Goal: Book appointment/travel/reservation

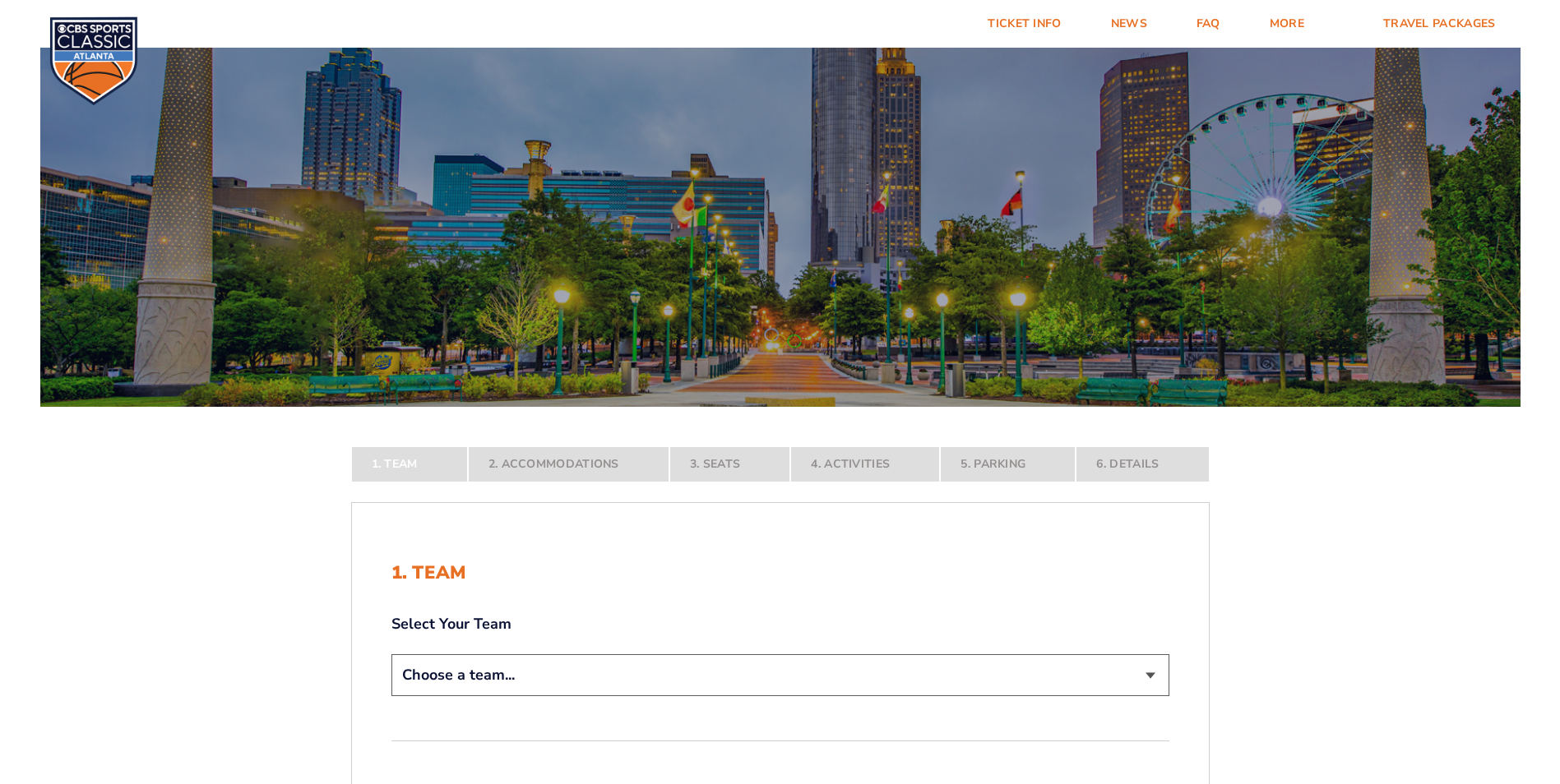
scroll to position [329, 0]
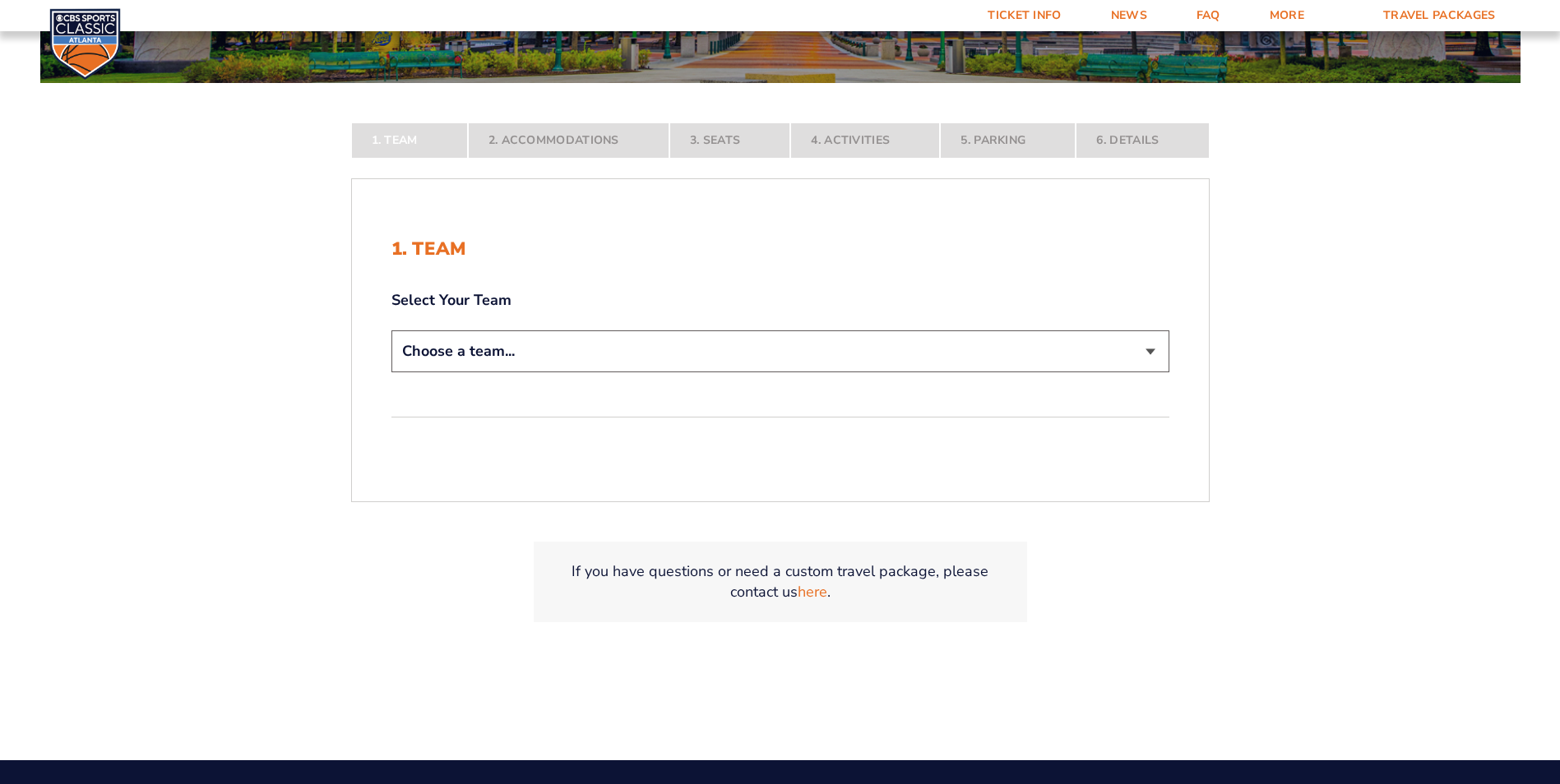
click at [667, 360] on select "Choose a team... [US_STATE] Wildcats [US_STATE] State Buckeyes [US_STATE] Tar H…" at bounding box center [780, 351] width 778 height 42
click at [391, 372] on select "Choose a team... [US_STATE] Wildcats [US_STATE] State Buckeyes [US_STATE] Tar H…" at bounding box center [780, 351] width 778 height 42
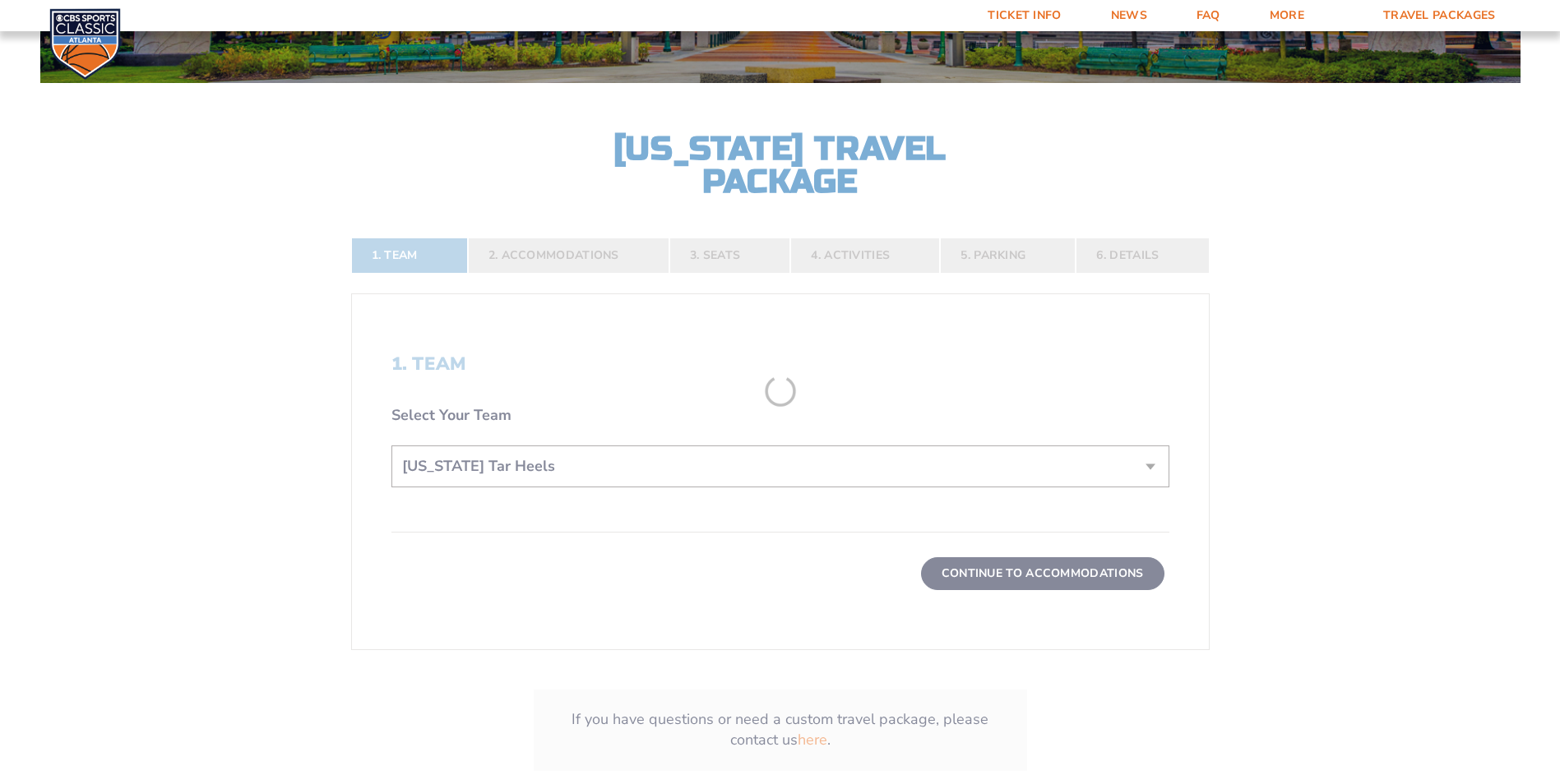
click at [510, 457] on form "[US_STATE] [US_STATE] Travel Package [US_STATE][GEOGRAPHIC_DATA] [US_STATE] Sta…" at bounding box center [780, 260] width 1560 height 1179
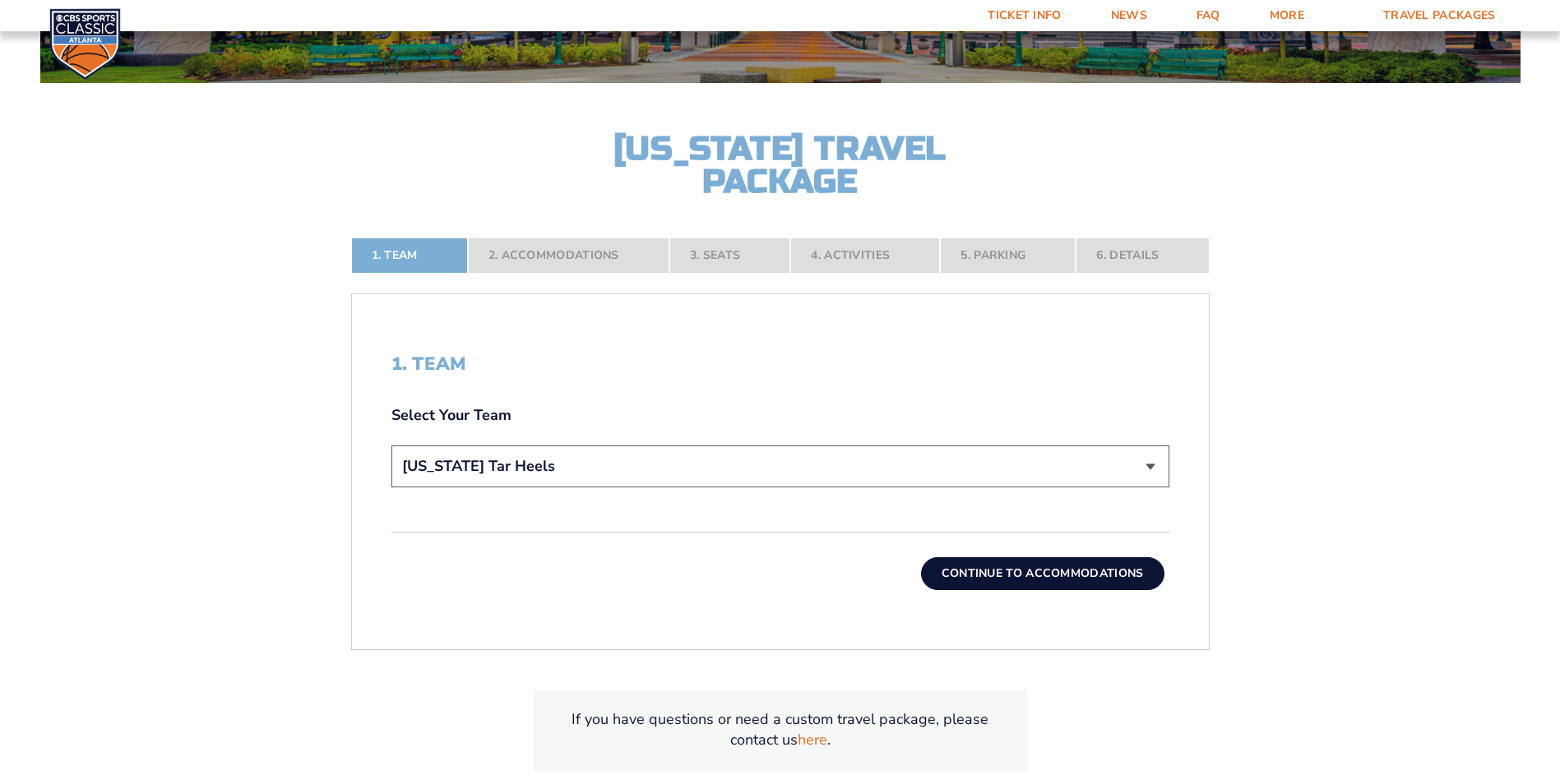
drag, startPoint x: 507, startPoint y: 467, endPoint x: 507, endPoint y: 488, distance: 21.0
click at [507, 467] on select "Choose a team... [US_STATE] Wildcats [US_STATE] State Buckeyes [US_STATE] Tar H…" at bounding box center [780, 466] width 778 height 42
select select "20108"
click at [391, 446] on select "Choose a team... [US_STATE] Wildcats [US_STATE] State Buckeyes [US_STATE] Tar H…" at bounding box center [780, 466] width 778 height 42
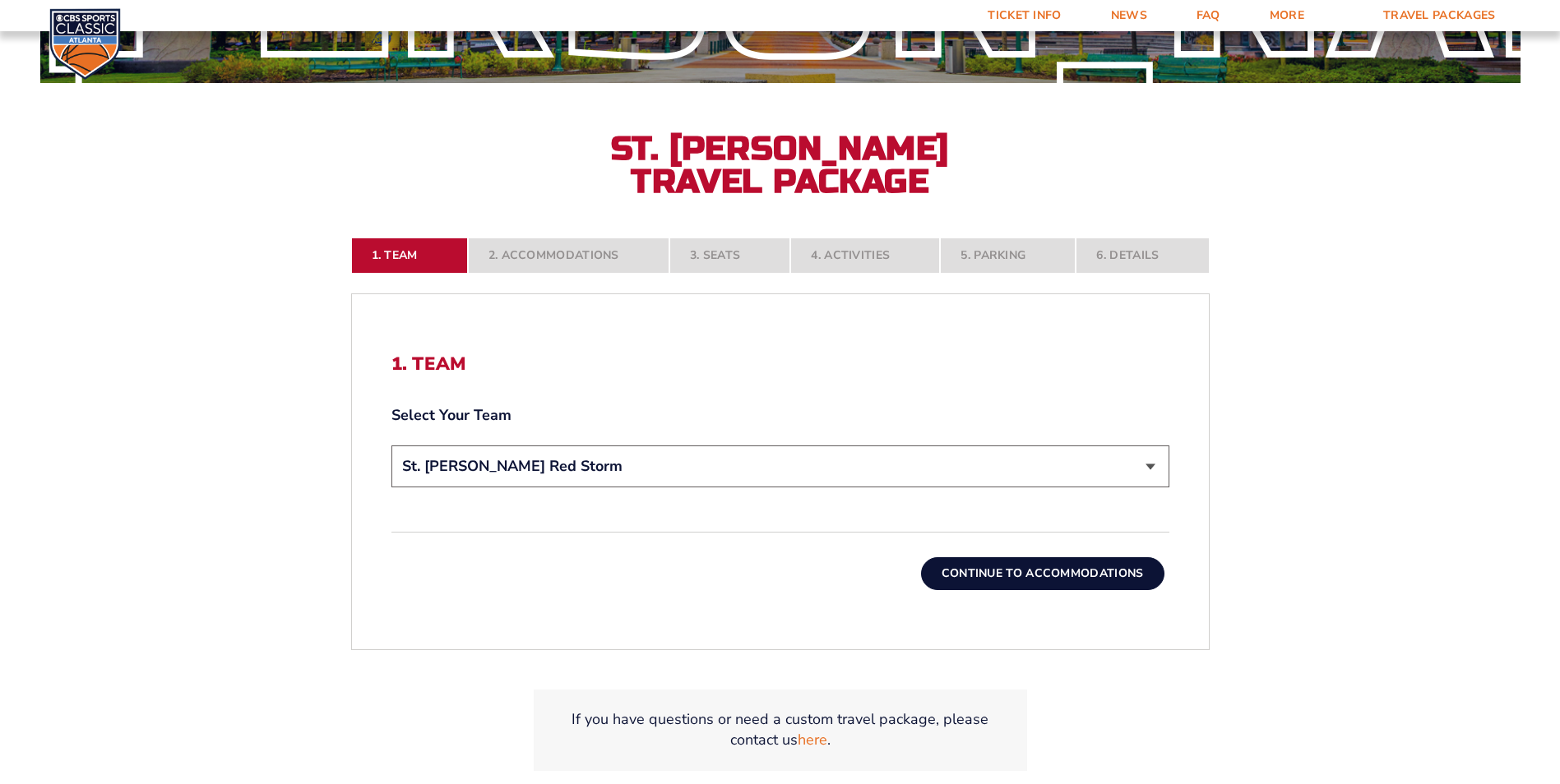
click at [1064, 610] on div "1. Team Select Your Team Choose a team... [US_STATE] Wildcats [US_STATE] State …" at bounding box center [780, 472] width 857 height 316
click at [1080, 573] on button "Continue To Accommodations" at bounding box center [1042, 573] width 243 height 33
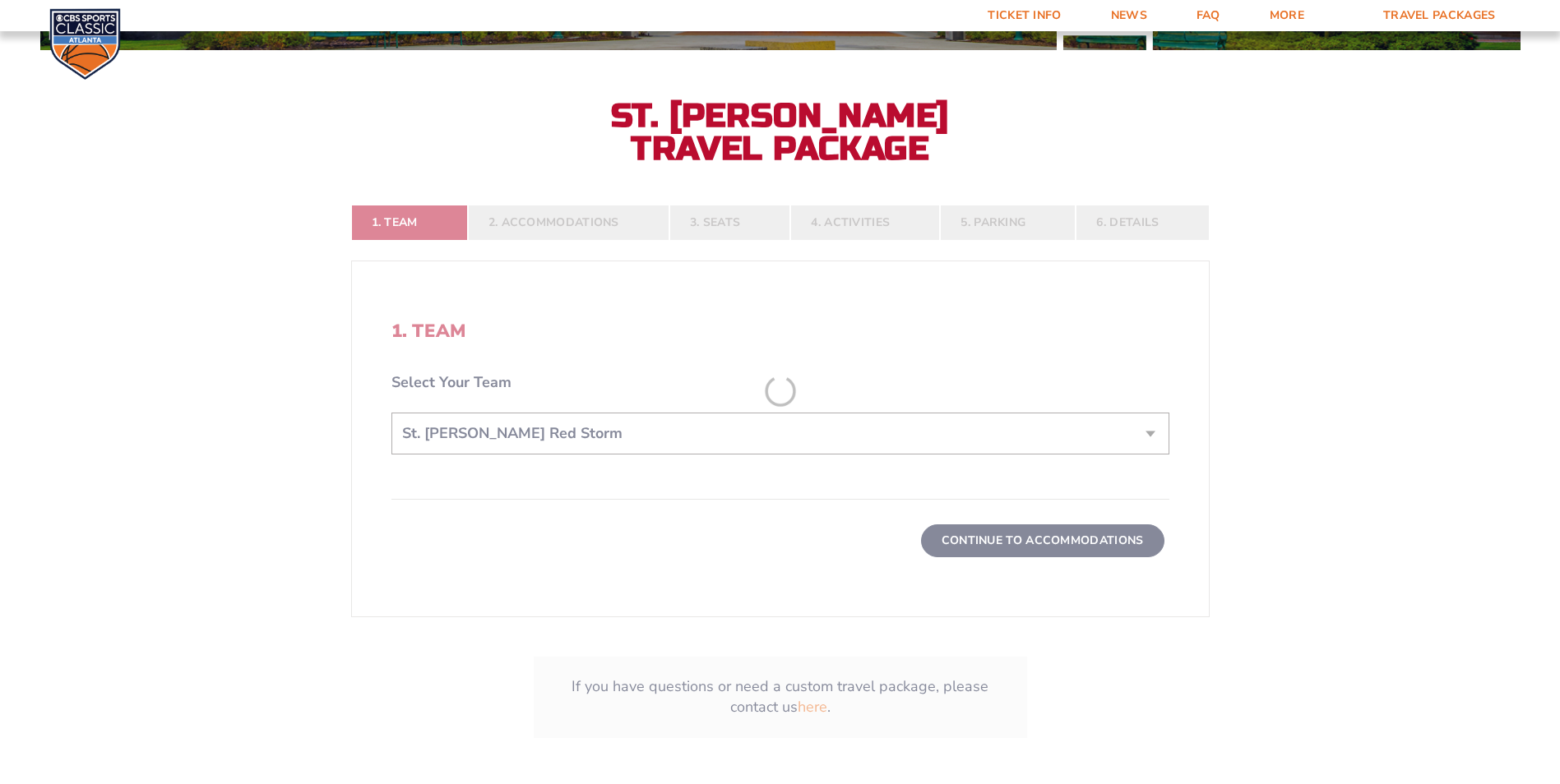
scroll to position [370, 0]
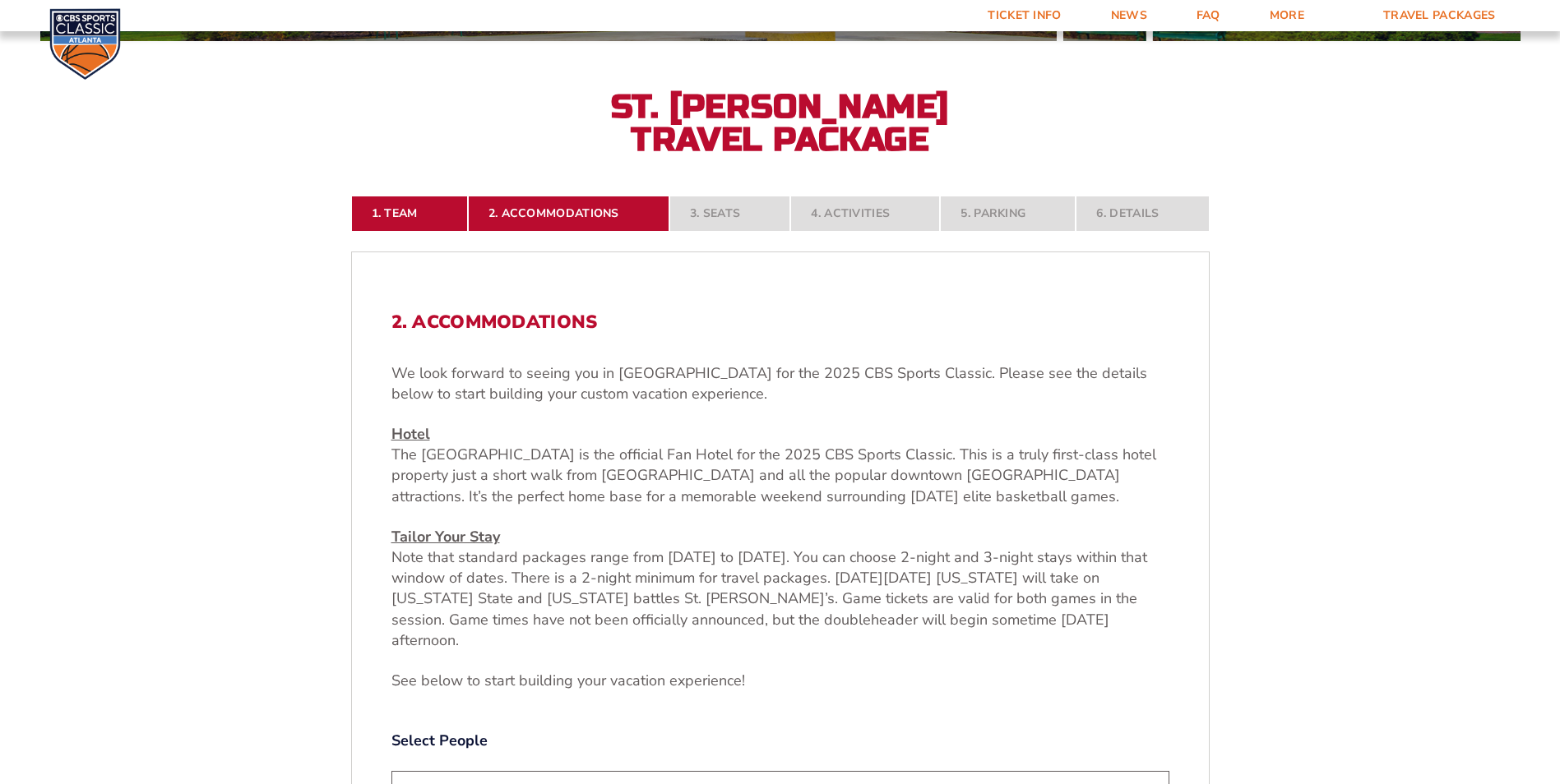
click at [959, 462] on p "Hotel [GEOGRAPHIC_DATA] is the official Fan Hotel for the 2025 CBS Sports Class…" at bounding box center [780, 466] width 778 height 83
click at [958, 465] on p "Hotel [GEOGRAPHIC_DATA] is the official Fan Hotel for the 2025 CBS Sports Class…" at bounding box center [780, 466] width 778 height 83
click at [957, 465] on p "Hotel [GEOGRAPHIC_DATA] is the official Fan Hotel for the 2025 CBS Sports Class…" at bounding box center [780, 466] width 778 height 83
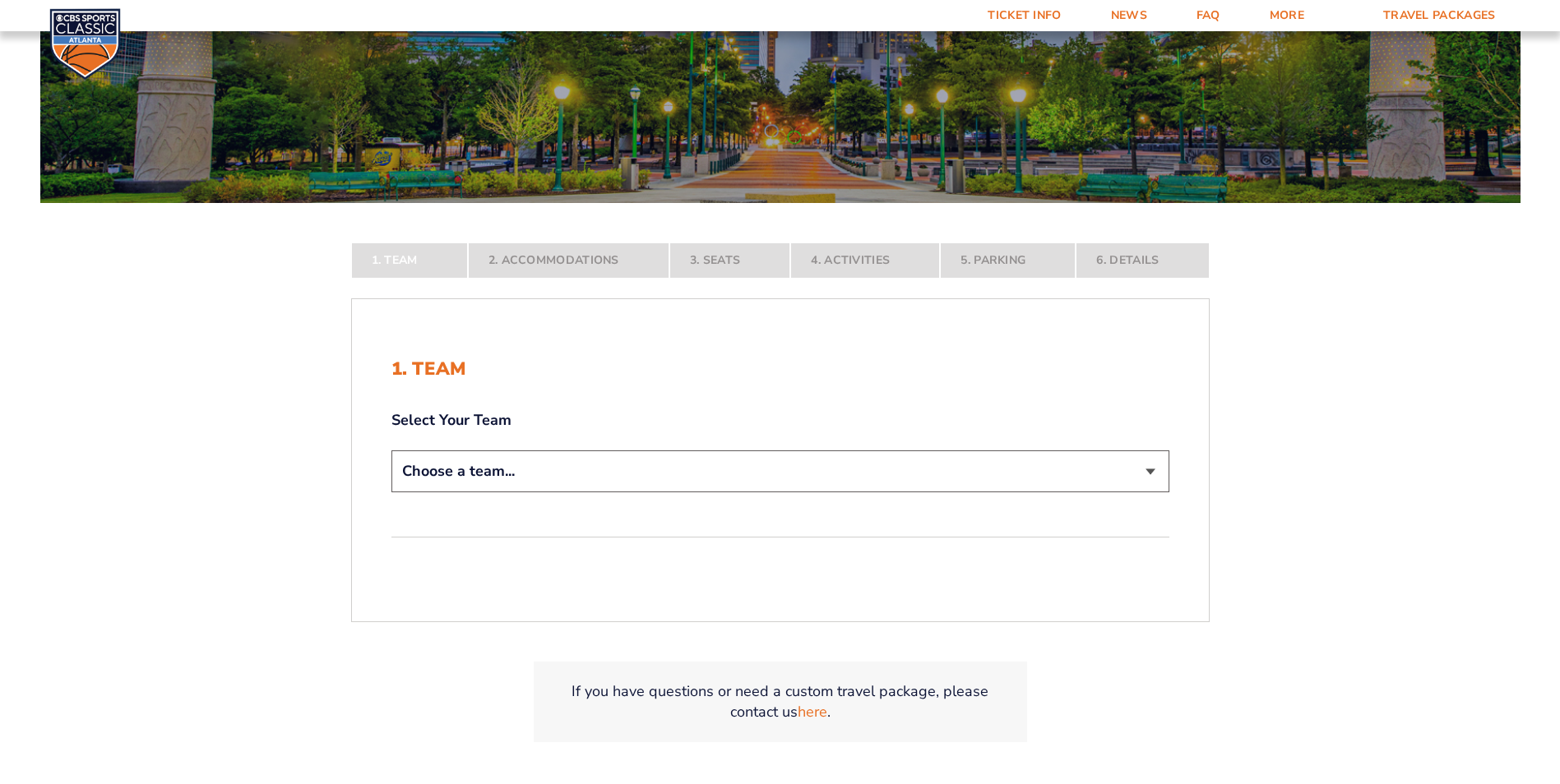
scroll to position [329, 0]
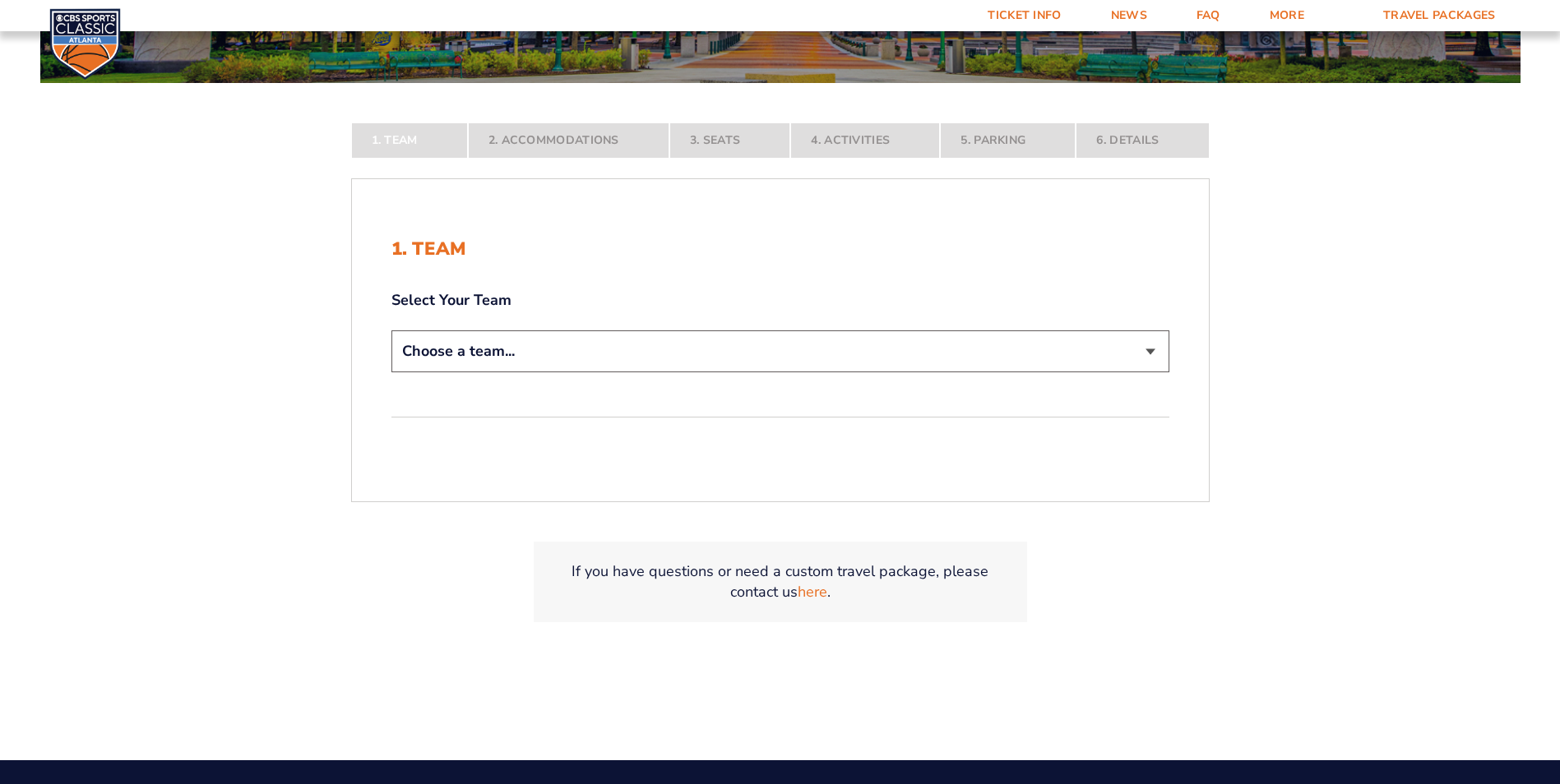
click at [510, 356] on select "Choose a team... [US_STATE] Wildcats [US_STATE] State Buckeyes [US_STATE] Tar H…" at bounding box center [780, 351] width 778 height 42
select select "20108"
click at [391, 372] on select "Choose a team... [US_STATE] Wildcats [US_STATE] State Buckeyes [US_STATE] Tar H…" at bounding box center [780, 351] width 778 height 42
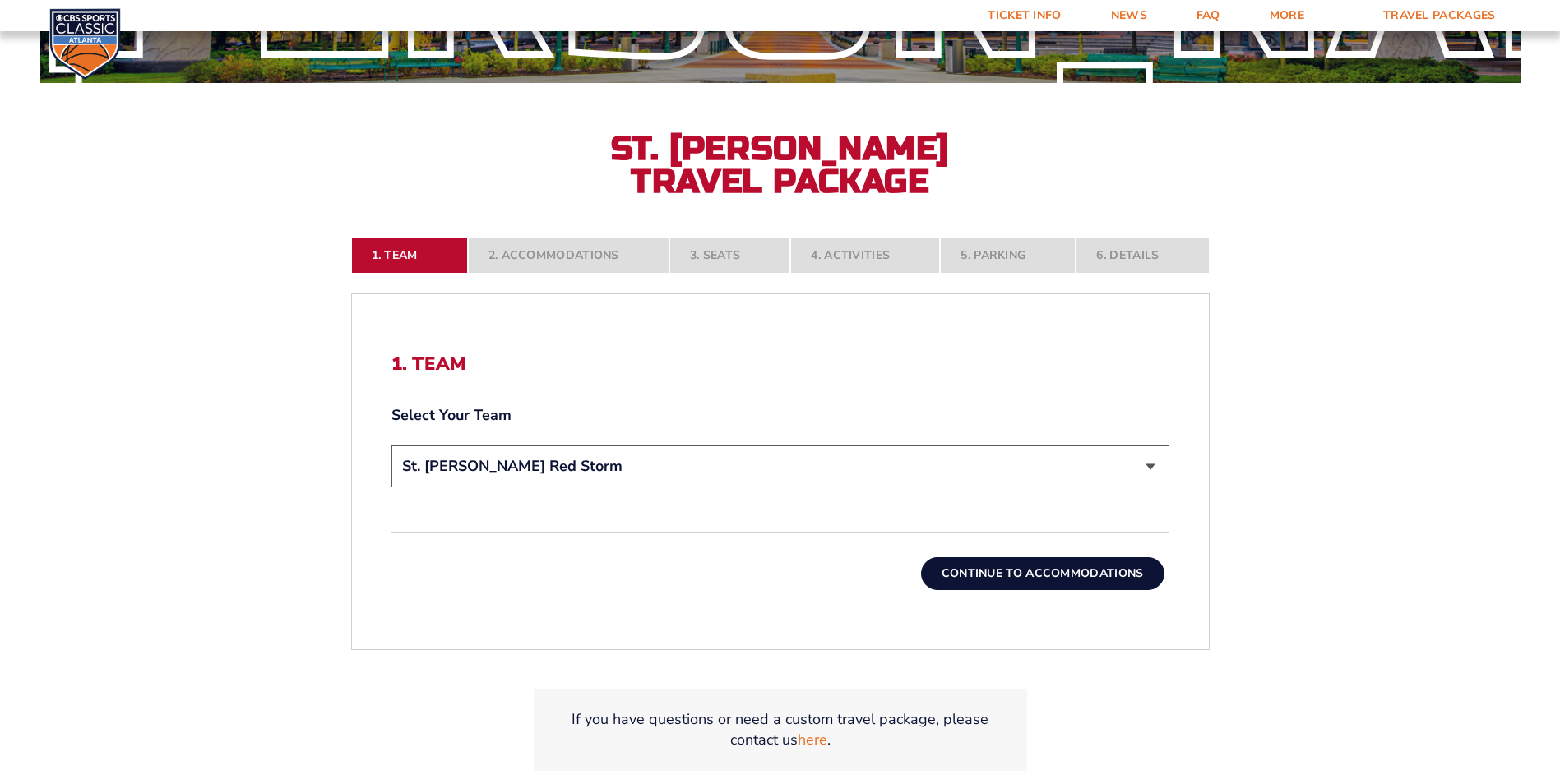
click at [1062, 558] on button "Continue To Accommodations" at bounding box center [1042, 573] width 243 height 33
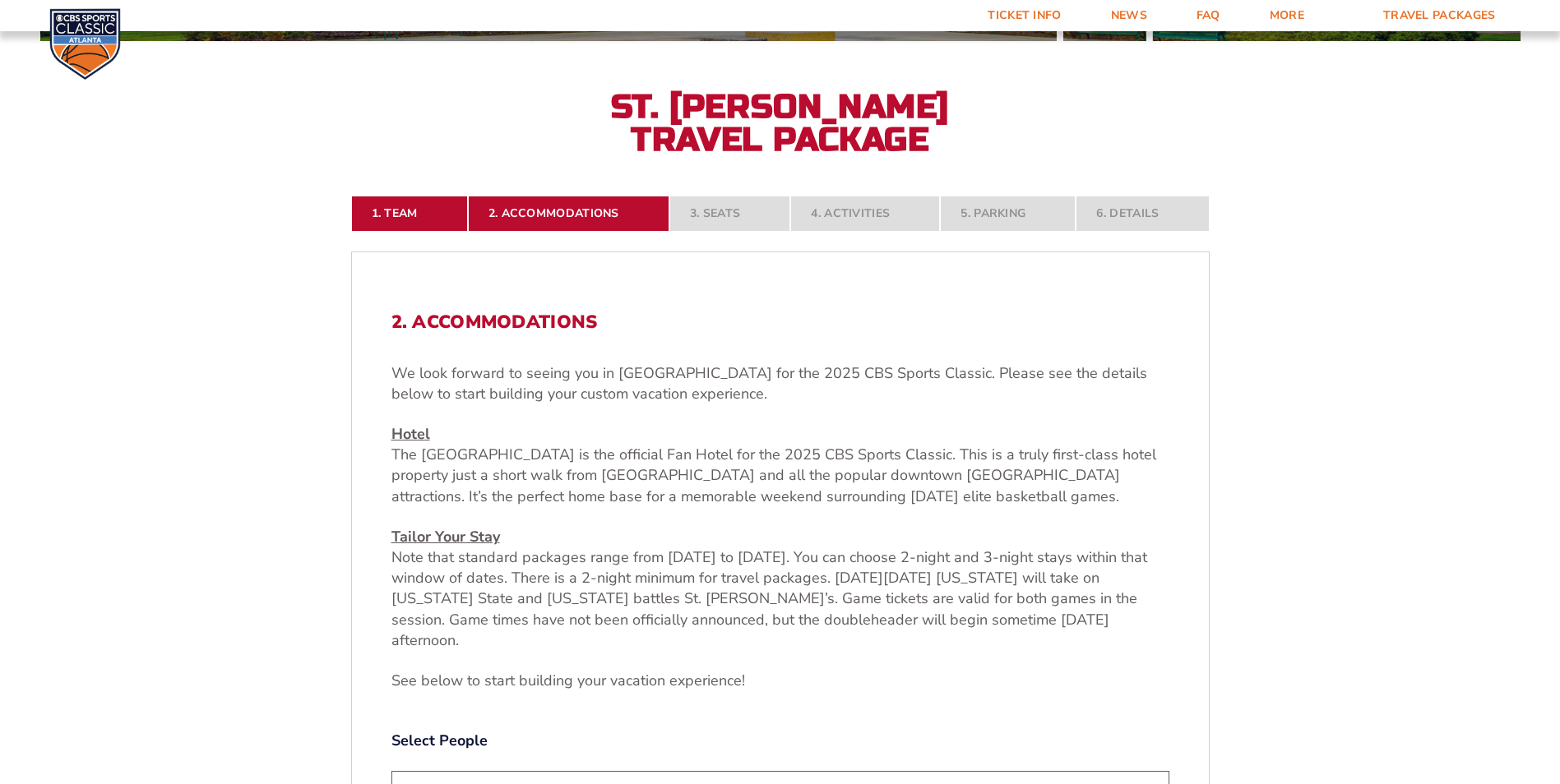
scroll to position [453, 0]
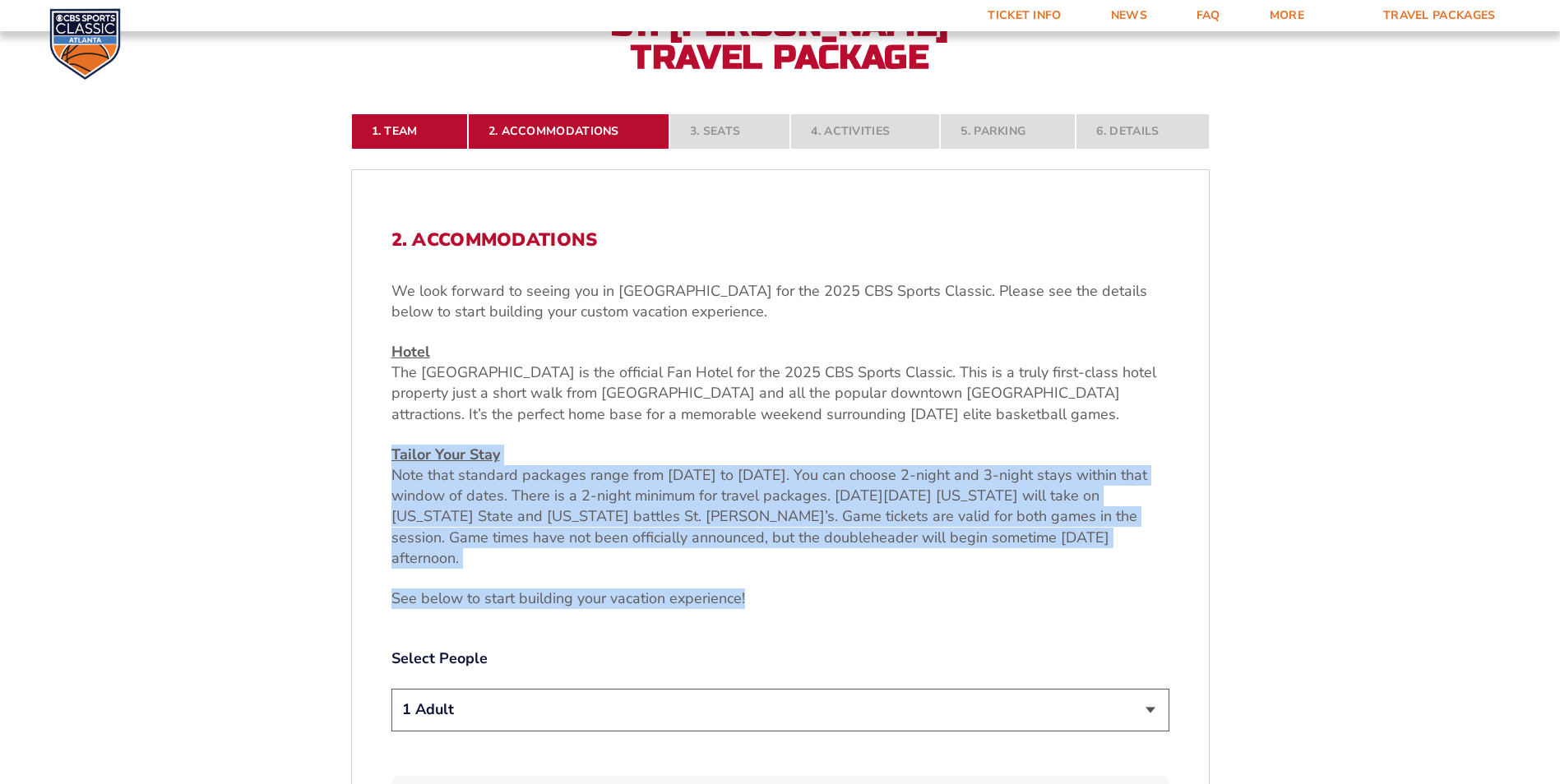
drag, startPoint x: 1129, startPoint y: 549, endPoint x: 369, endPoint y: 451, distance: 766.3
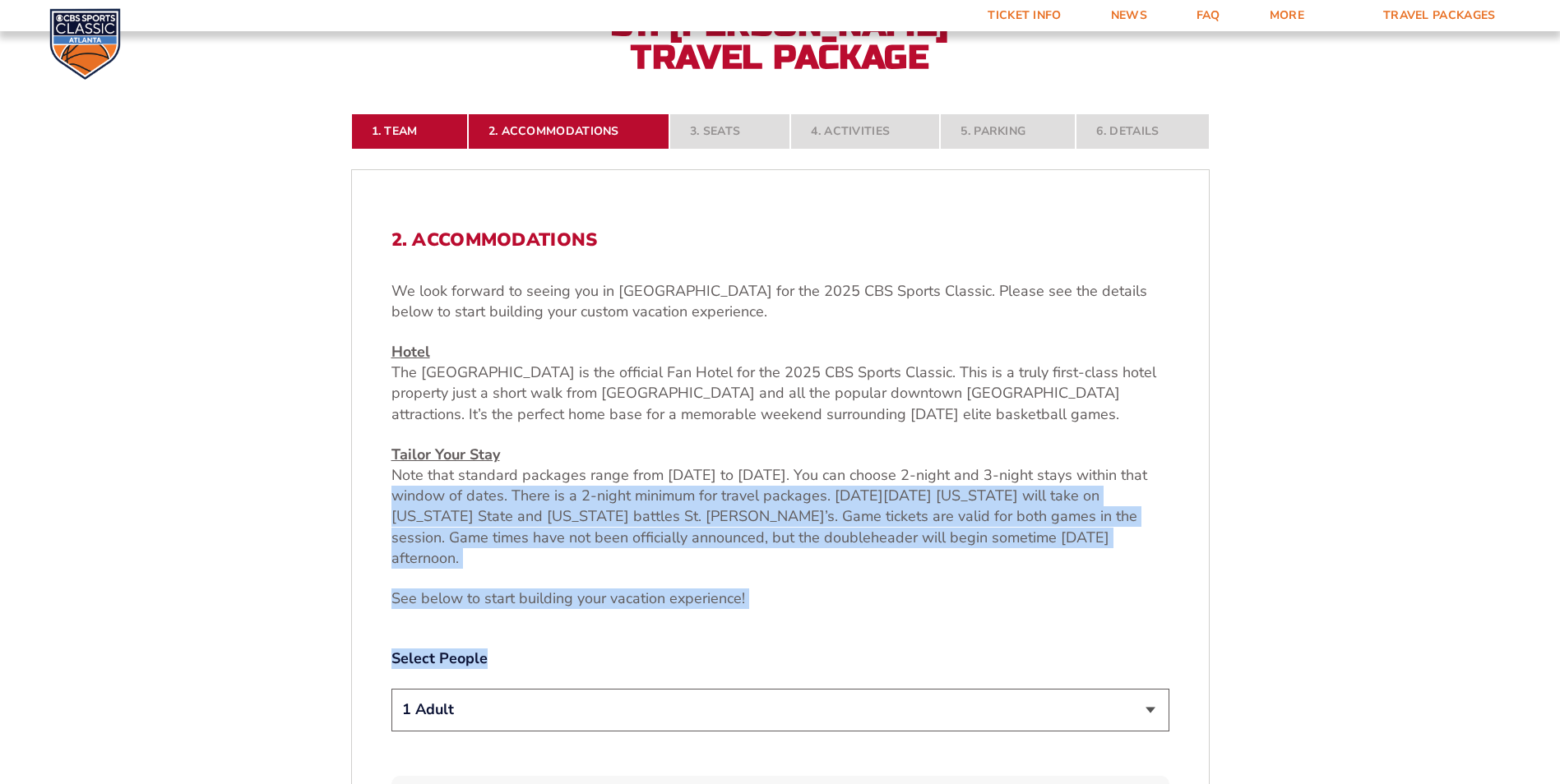
drag, startPoint x: 755, startPoint y: 579, endPoint x: 292, endPoint y: 488, distance: 471.9
drag, startPoint x: 292, startPoint y: 488, endPoint x: 355, endPoint y: 491, distance: 63.1
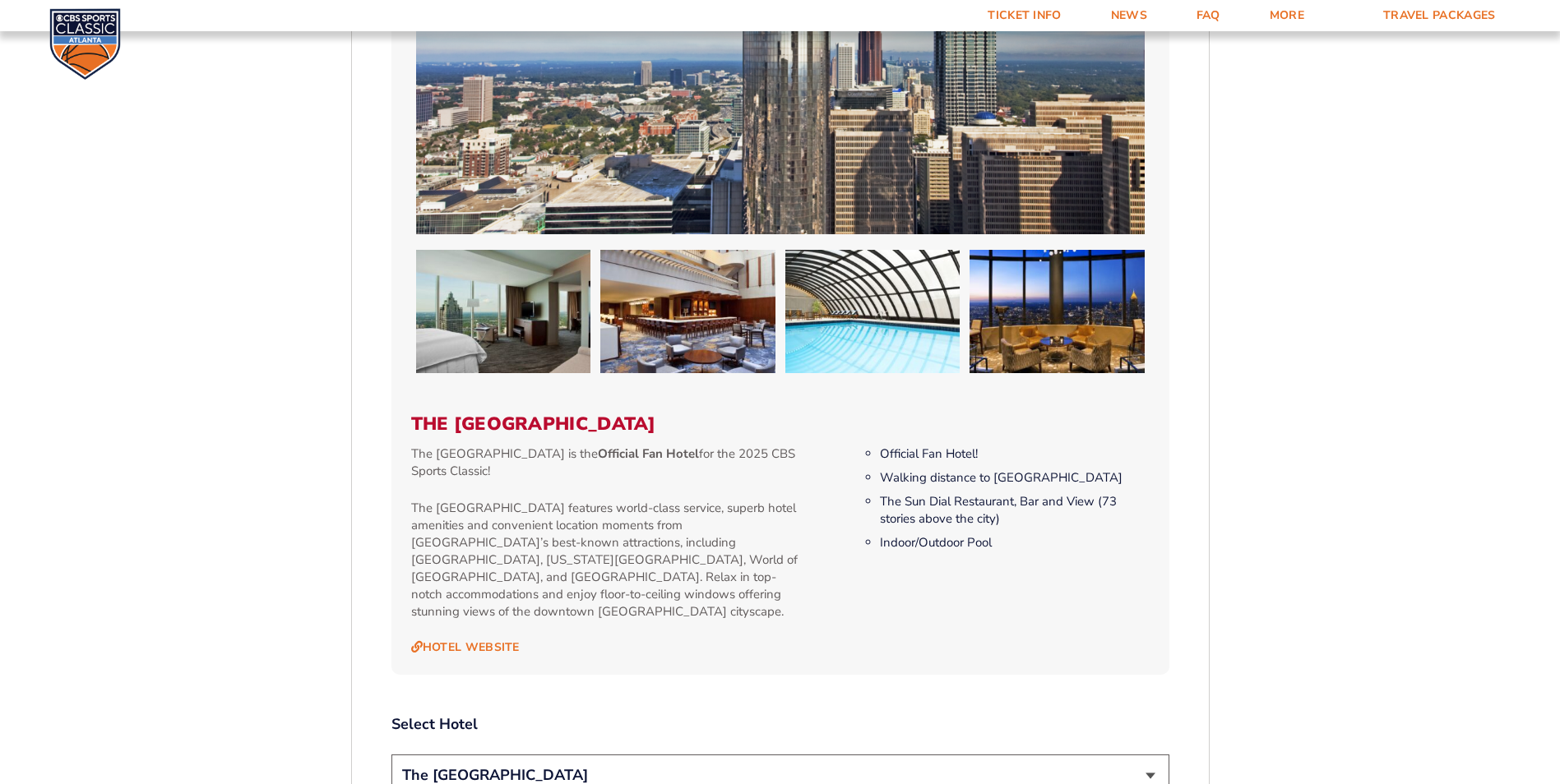
scroll to position [1440, 0]
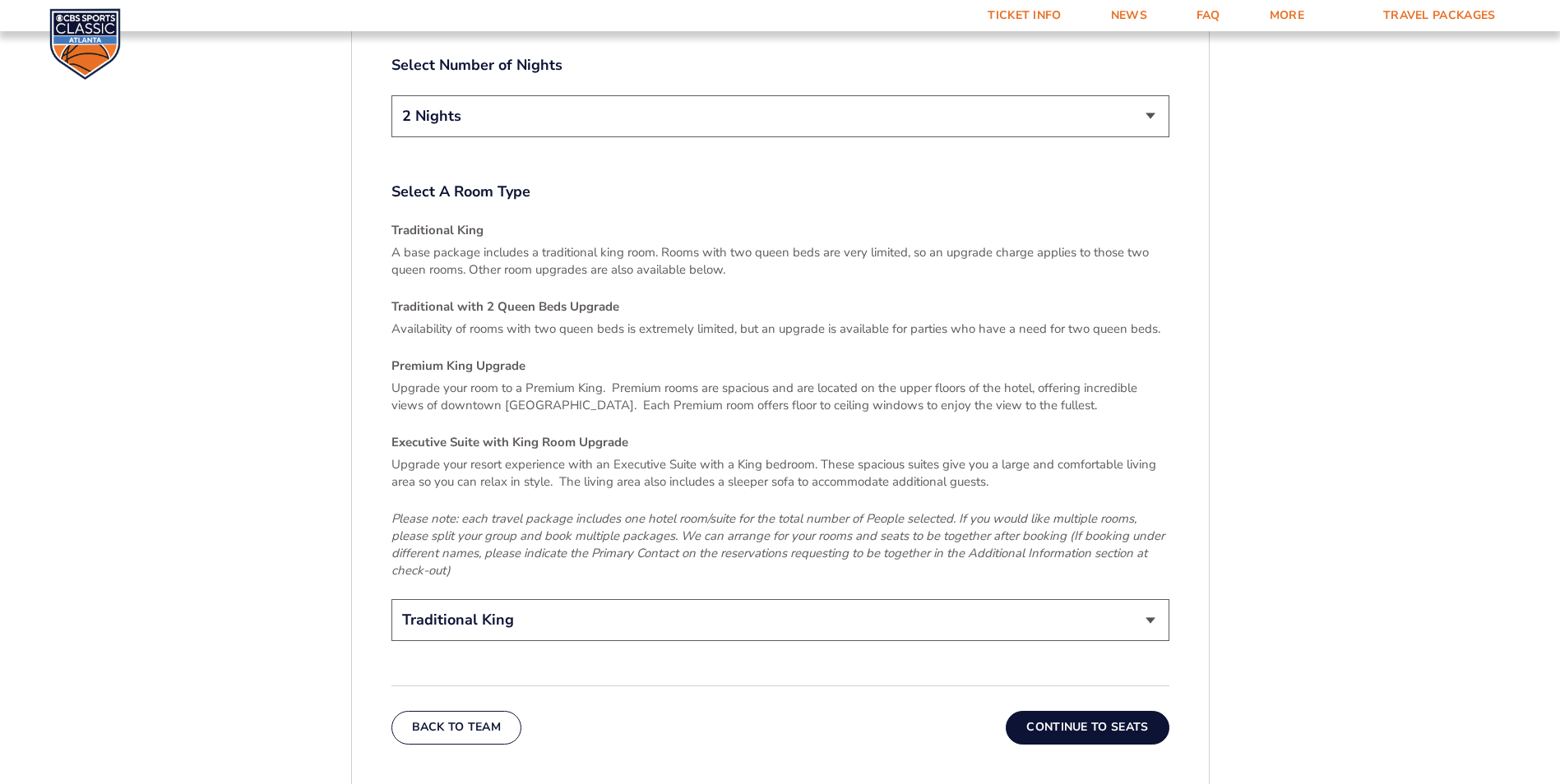
click at [1050, 711] on button "Continue To Seats" at bounding box center [1086, 727] width 162 height 33
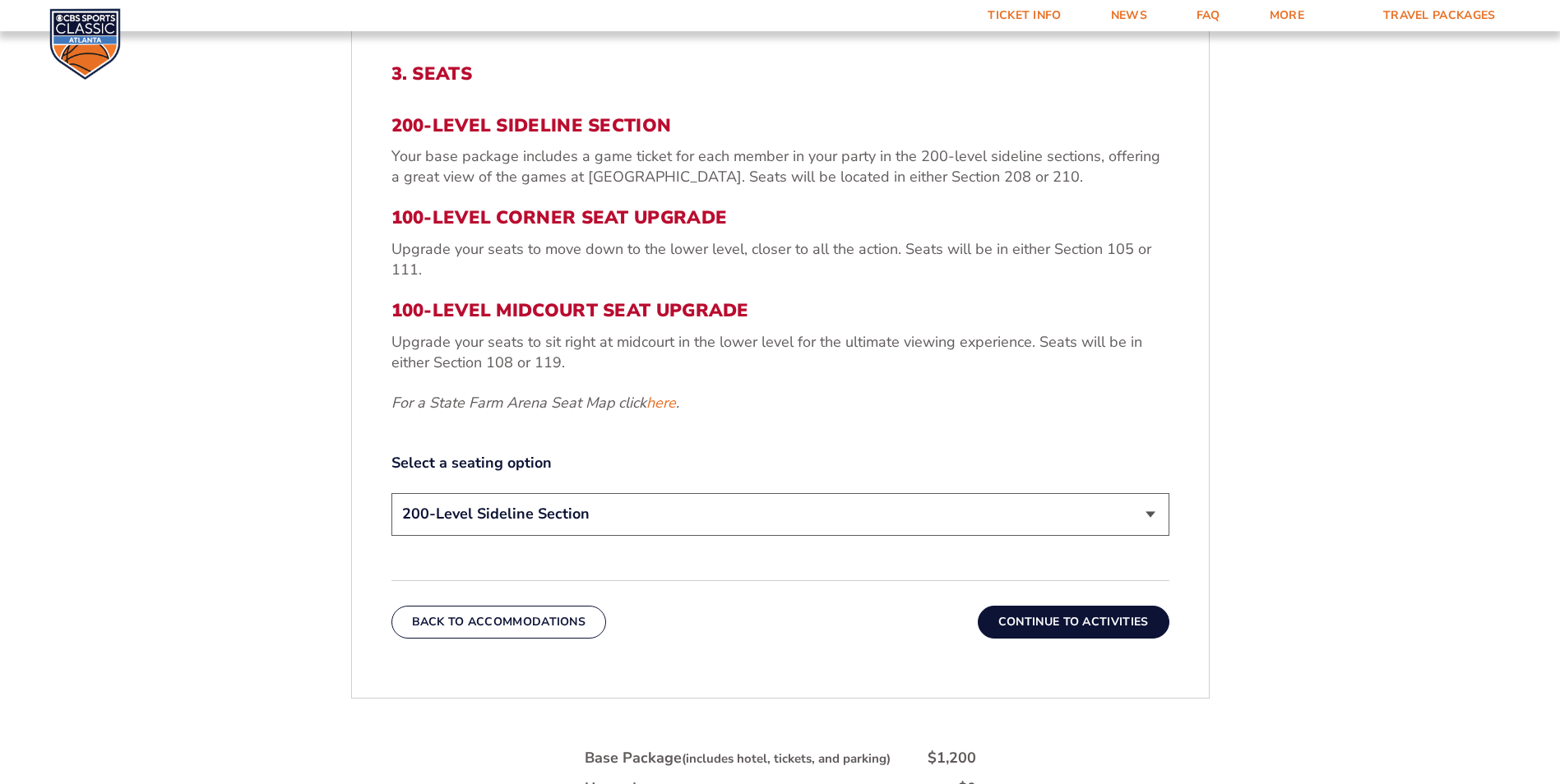
scroll to position [617, 0]
click at [1045, 585] on div "Back To Accommodations Continue To Activities" at bounding box center [780, 611] width 778 height 58
drag, startPoint x: 1045, startPoint y: 585, endPoint x: 1048, endPoint y: 617, distance: 32.1
click at [1048, 617] on button "Continue To Activities" at bounding box center [1074, 623] width 192 height 33
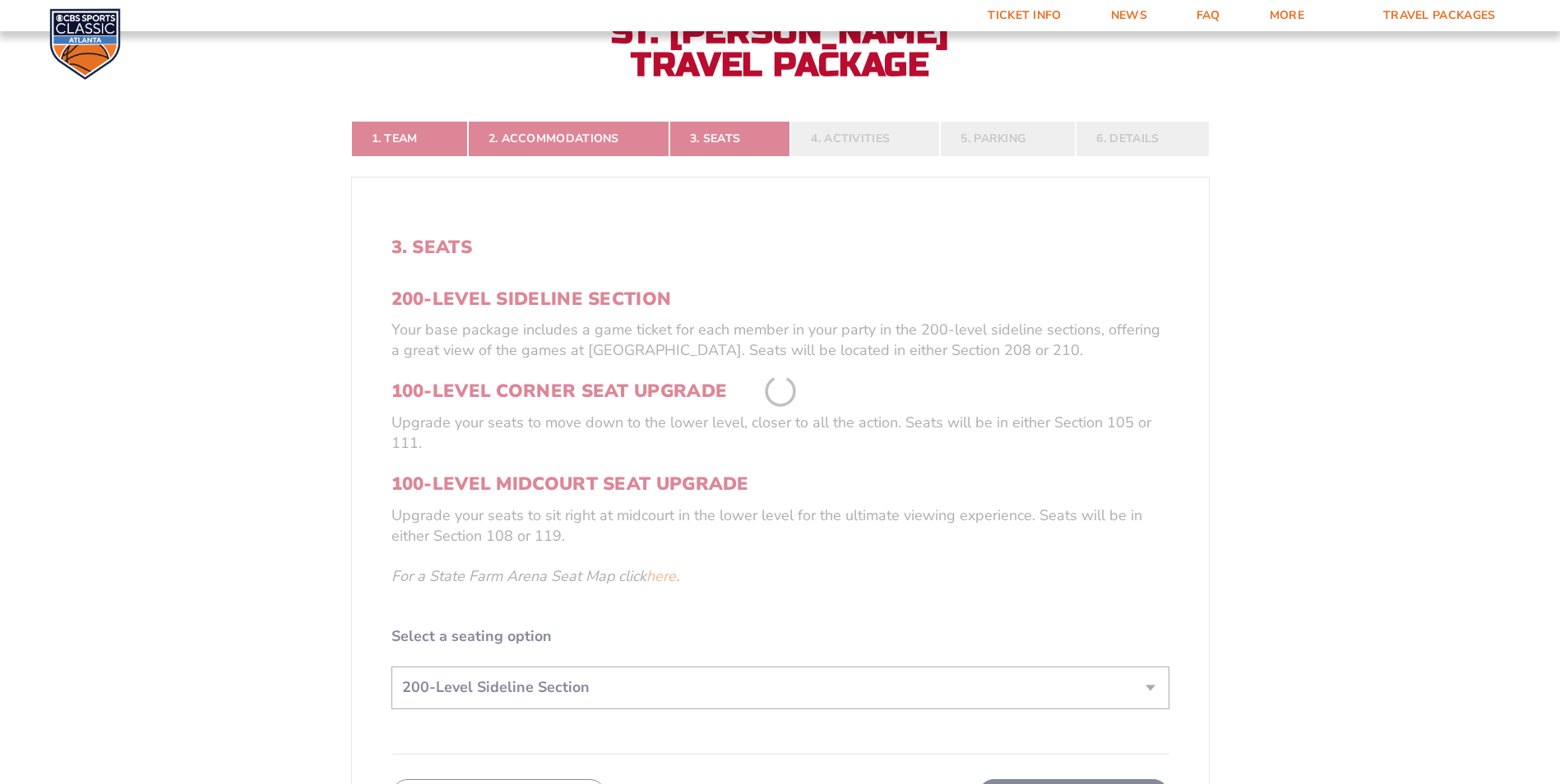
scroll to position [370, 0]
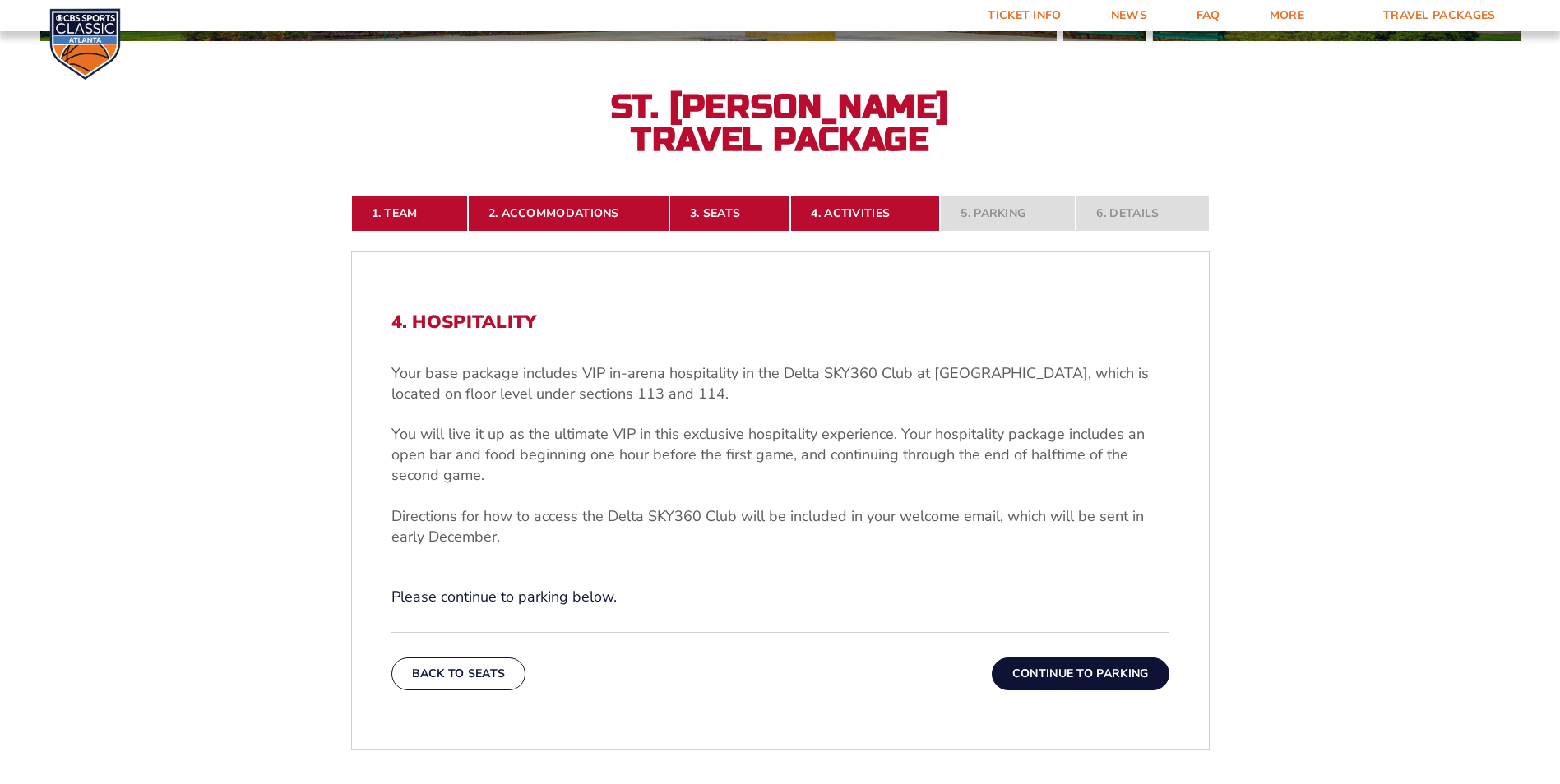
click at [1135, 668] on button "Continue To Parking" at bounding box center [1080, 674] width 178 height 33
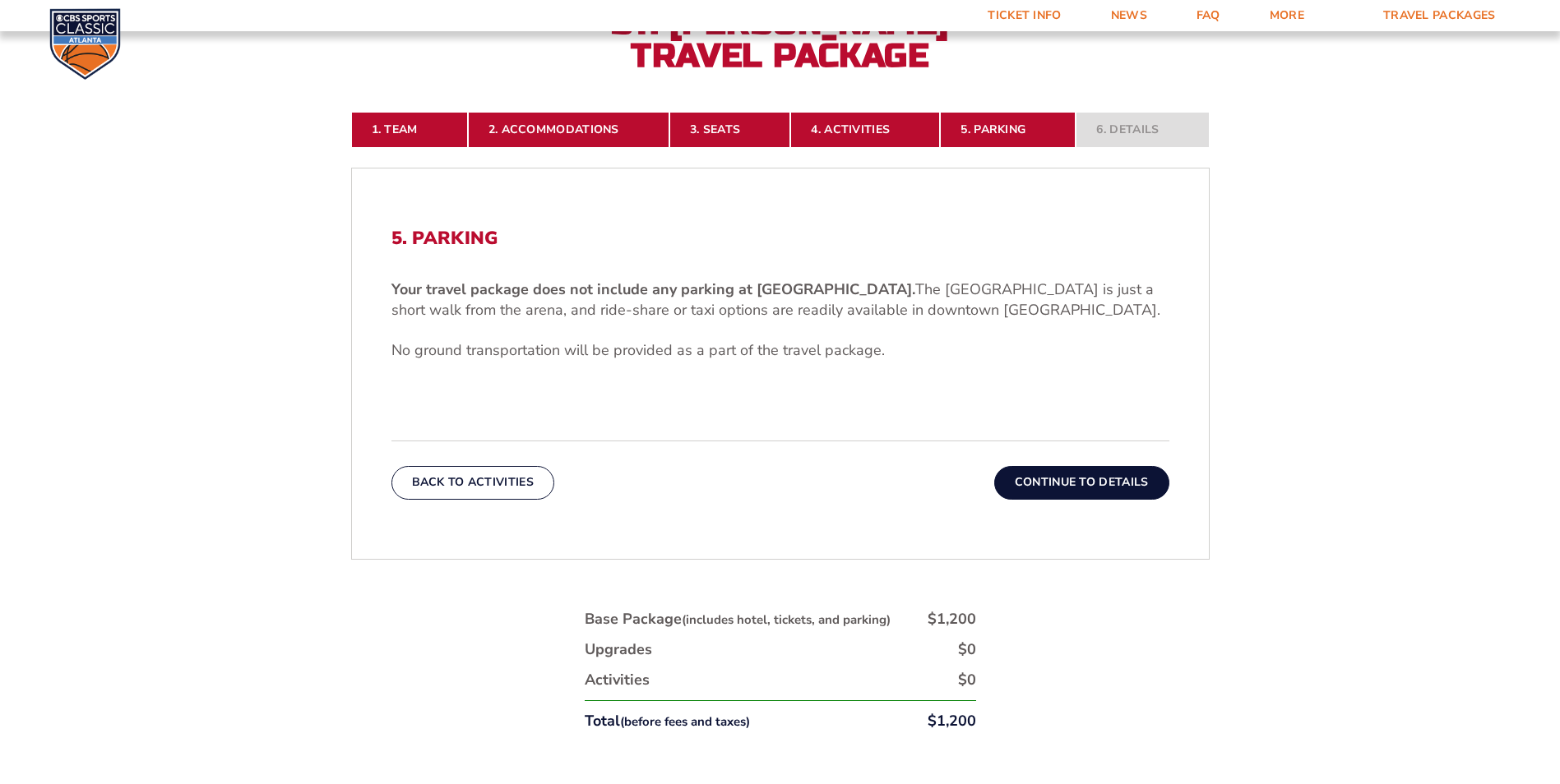
scroll to position [453, 0]
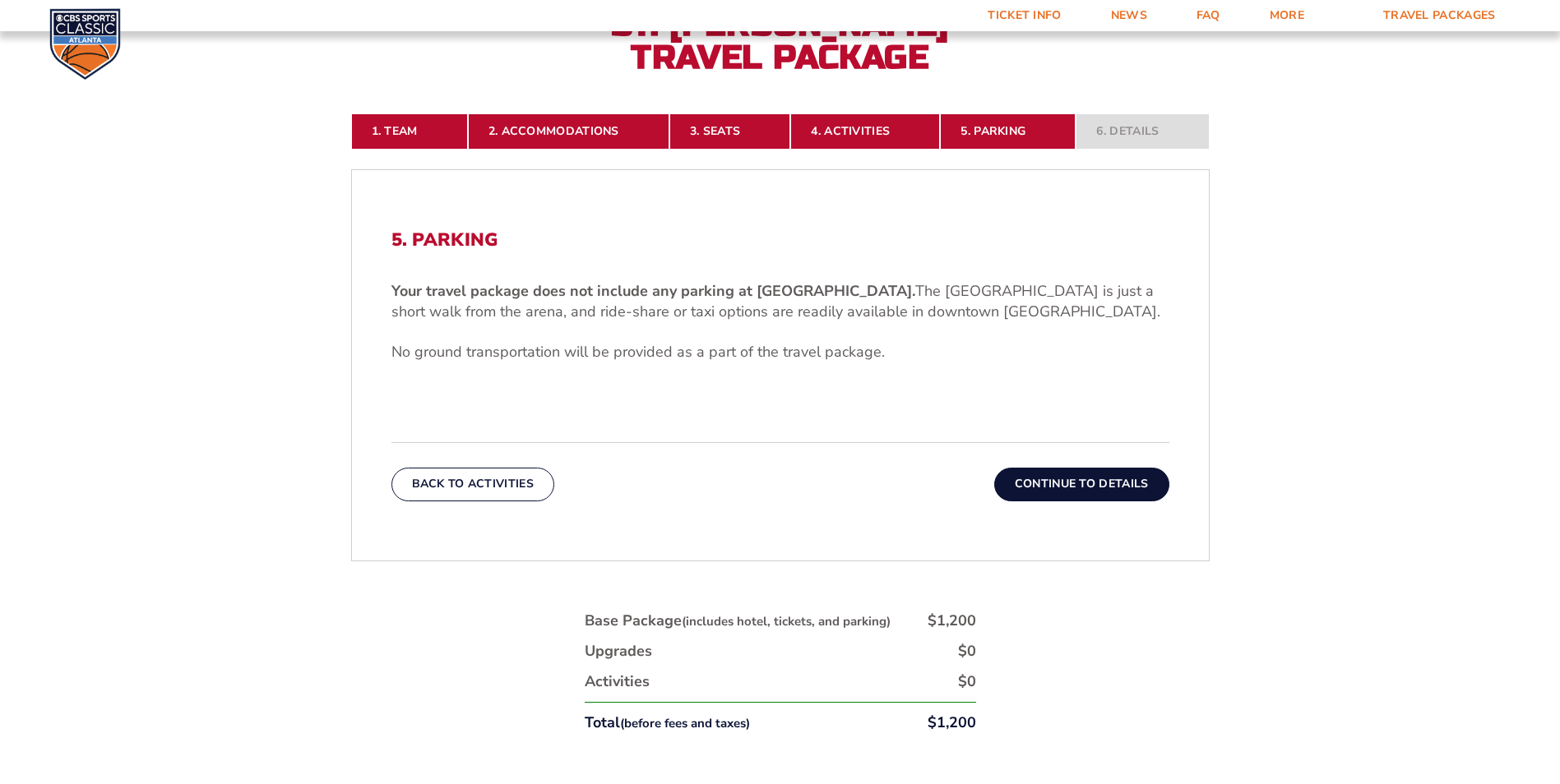
click at [1020, 489] on button "Continue To Details" at bounding box center [1081, 484] width 175 height 33
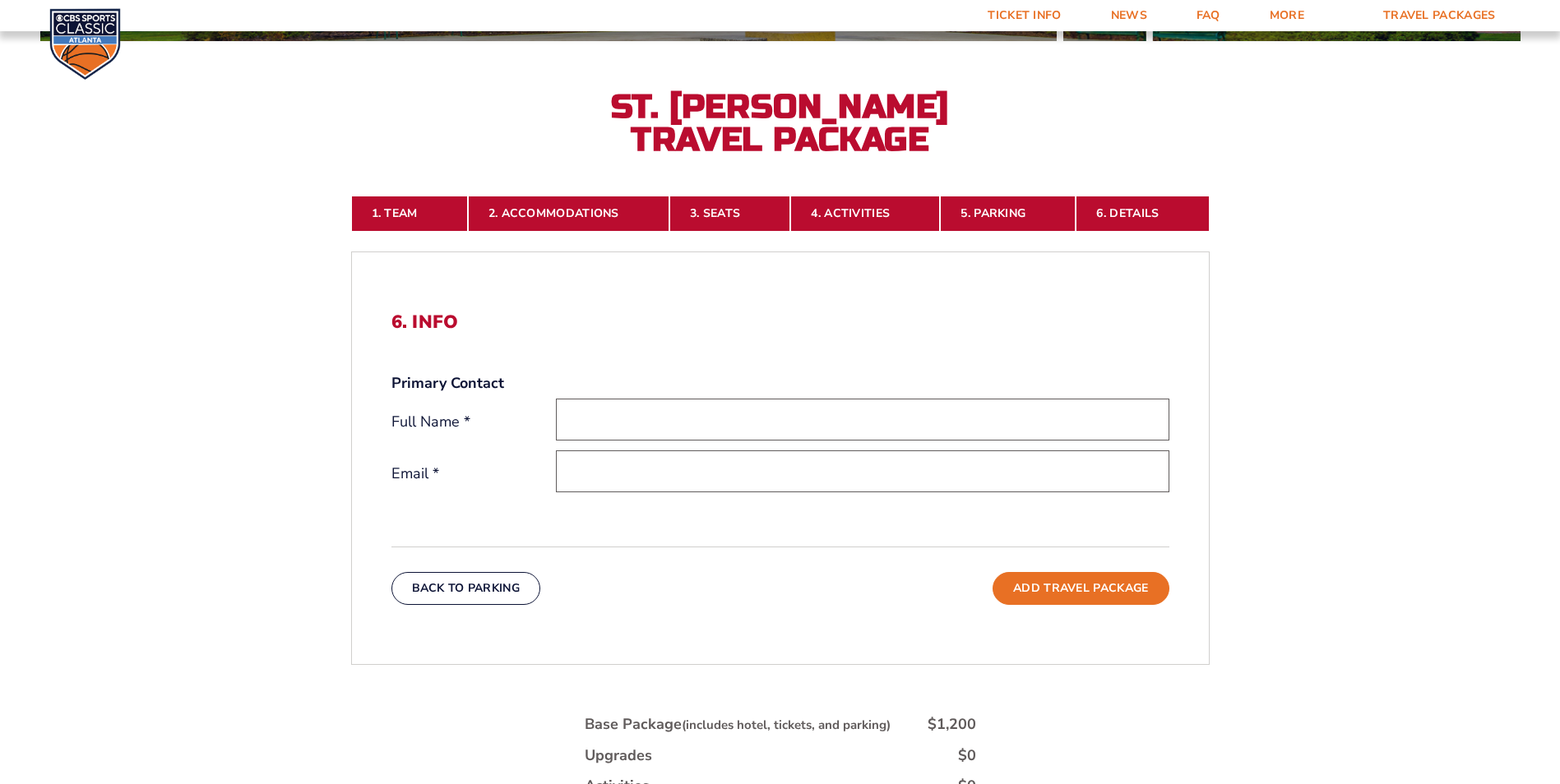
scroll to position [700, 0]
